Goal: Task Accomplishment & Management: Manage account settings

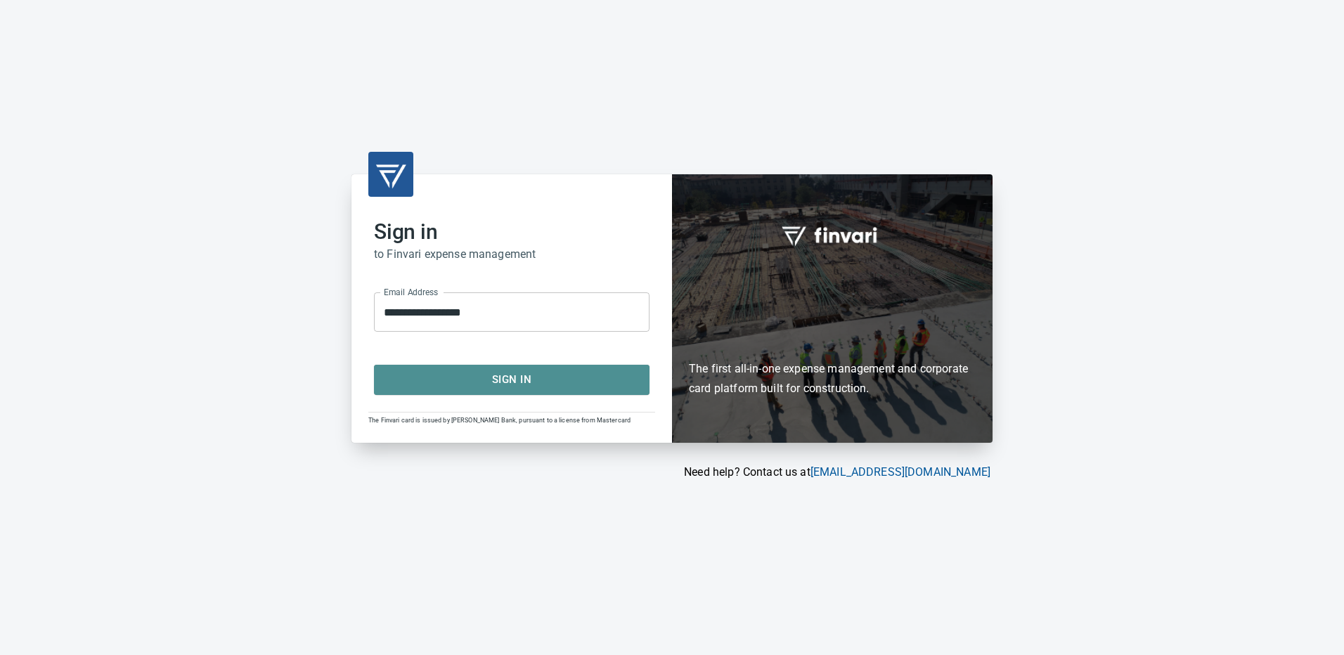
click at [502, 377] on span "Sign In" at bounding box center [511, 379] width 245 height 18
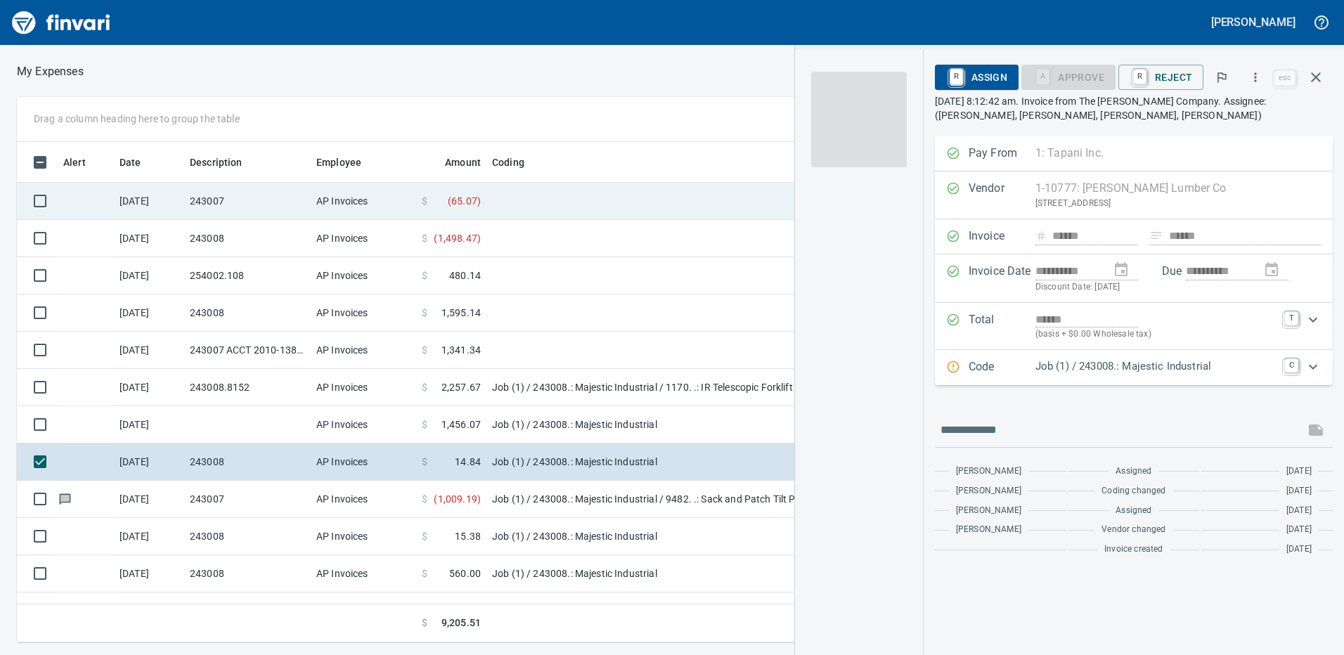
scroll to position [490, 938]
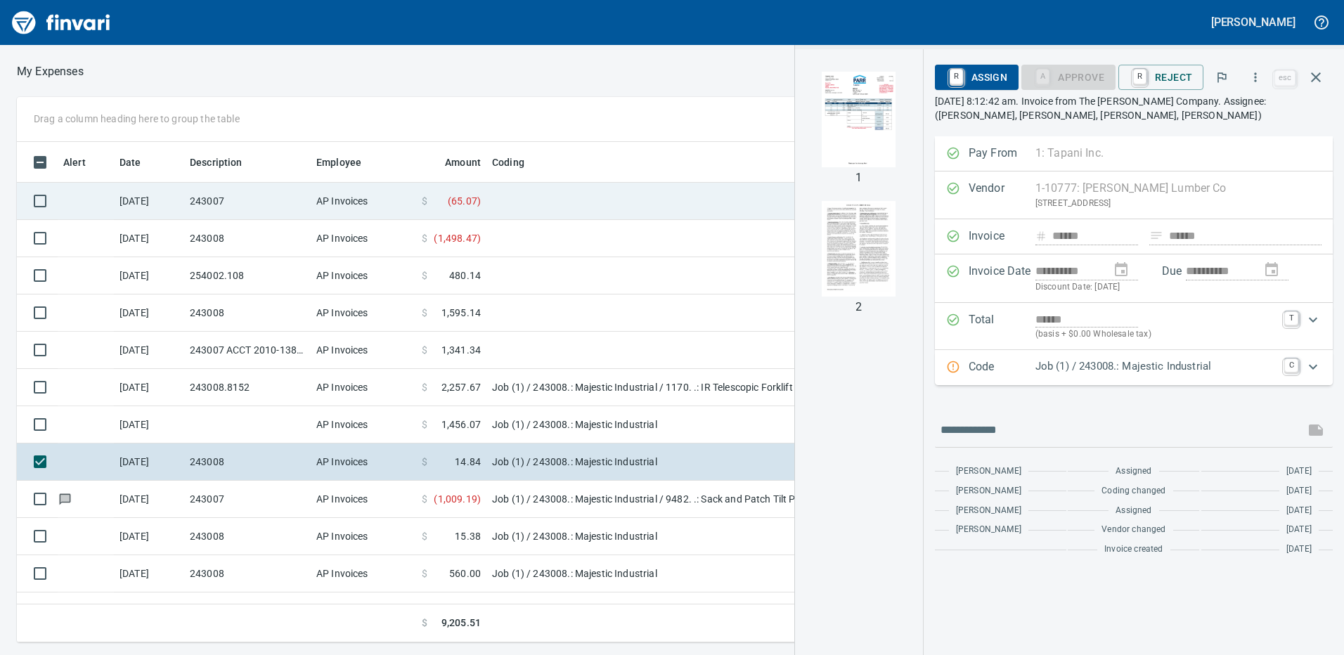
click at [516, 207] on td at bounding box center [661, 201] width 351 height 37
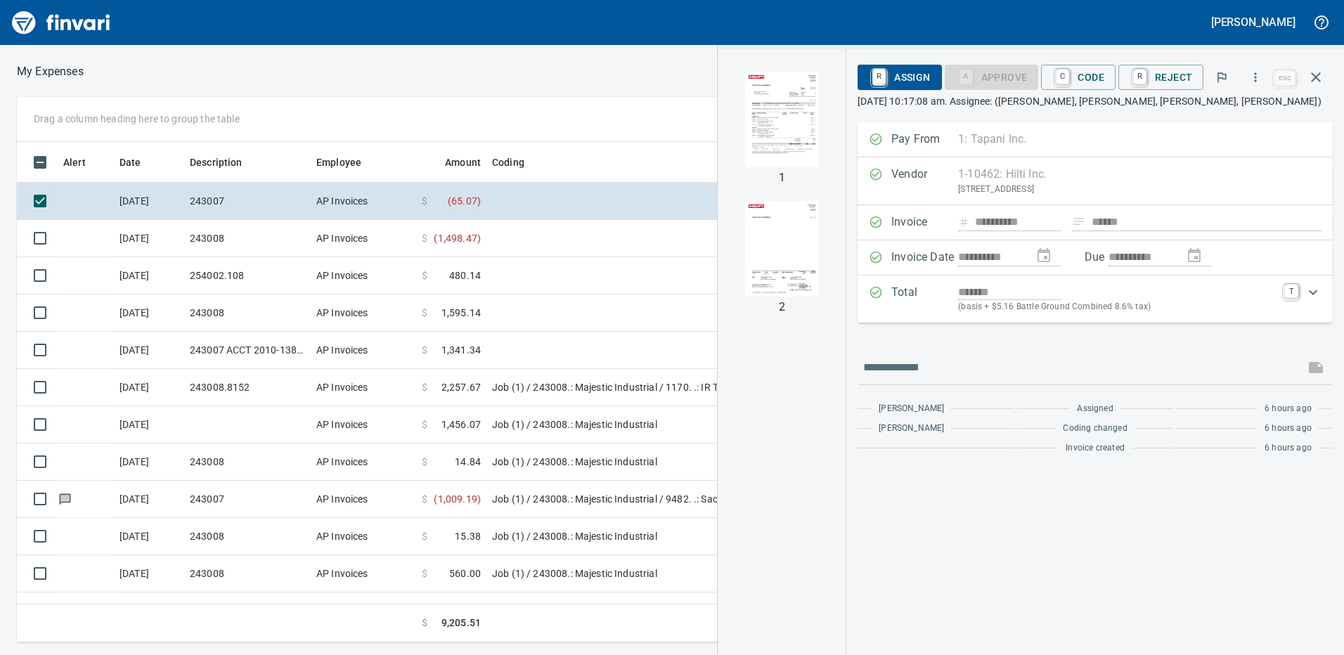
click at [800, 111] on img "button" at bounding box center [782, 120] width 96 height 96
